Goal: Task Accomplishment & Management: Manage account settings

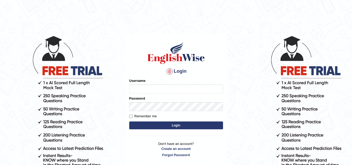
click at [138, 91] on input "Username" at bounding box center [176, 88] width 94 height 9
type input "s"
type input "S"
type input "[PERSON_NAME]"
click at [129, 115] on div "Login Please fix the following errors: Username [PERSON_NAME] Password Remember…" at bounding box center [176, 99] width 103 height 131
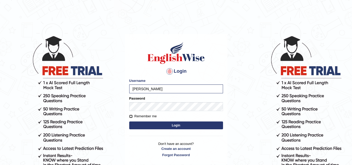
click at [132, 117] on input "Remember me" at bounding box center [130, 116] width 3 height 3
checkbox input "true"
click at [174, 155] on p "Don't have an account? Create an account Forgot Password" at bounding box center [176, 149] width 94 height 16
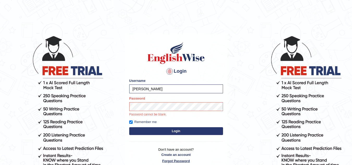
click at [173, 160] on link "Forgot Password" at bounding box center [176, 161] width 94 height 5
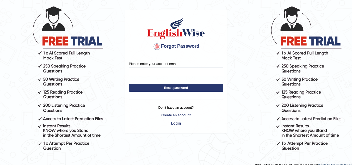
scroll to position [37, 0]
